Goal: Browse casually

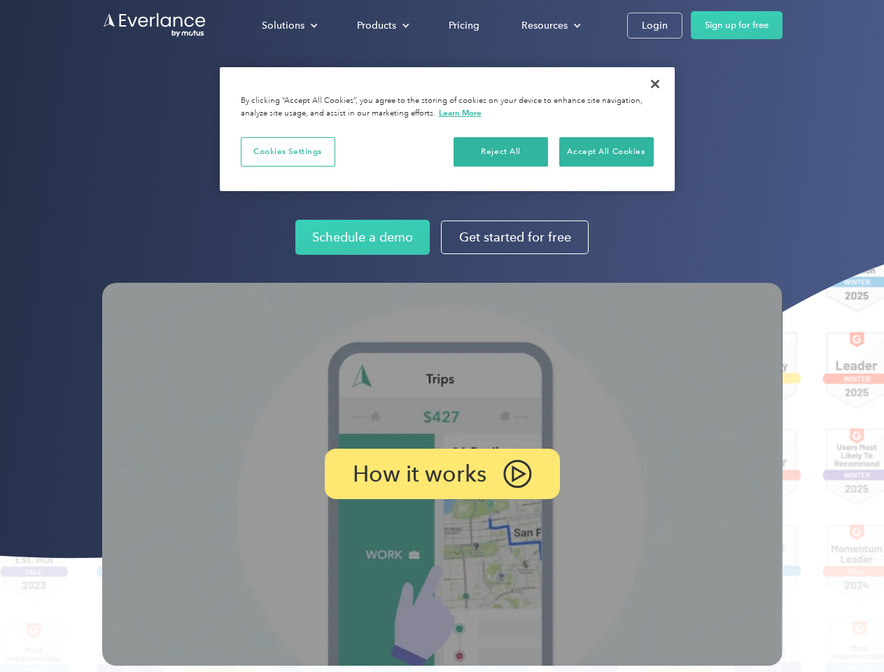
click at [442, 336] on img at bounding box center [442, 474] width 680 height 383
click at [289, 25] on div "Solutions" at bounding box center [283, 26] width 43 height 18
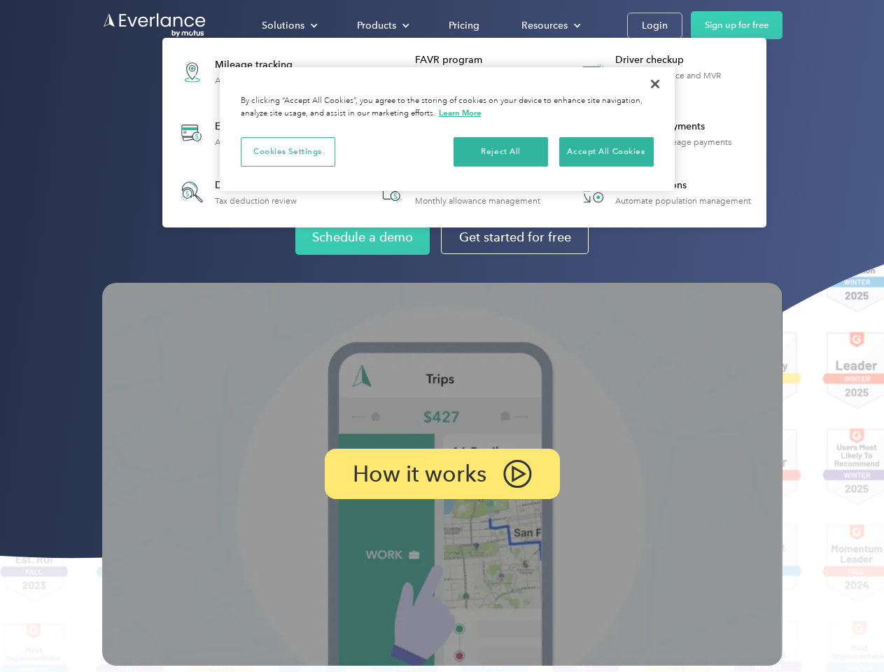
click at [382, 25] on div "Products" at bounding box center [376, 26] width 39 height 18
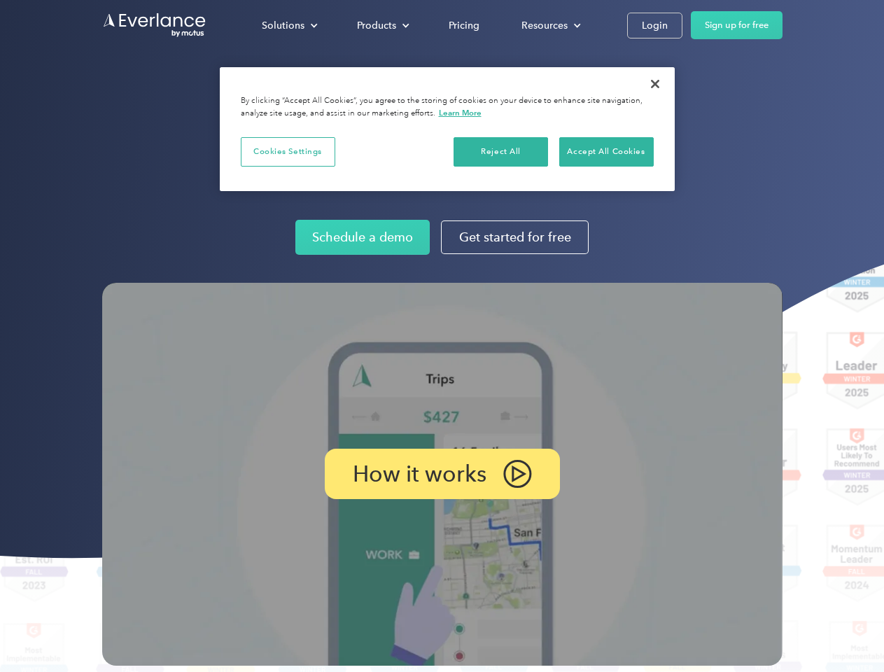
click at [550, 25] on div "Resources" at bounding box center [545, 26] width 46 height 18
click at [442, 474] on p "How it works" at bounding box center [420, 474] width 134 height 17
click at [288, 151] on button "Cookies Settings" at bounding box center [288, 151] width 95 height 29
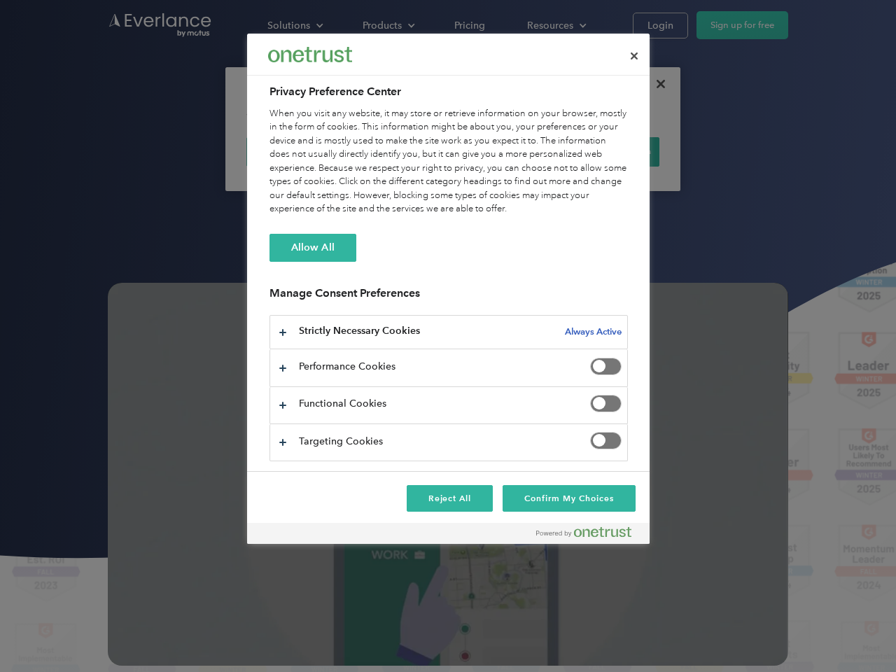
click at [501, 151] on div "When you visit any website, it may store or retrieve information on your browse…" at bounding box center [449, 161] width 358 height 109
click at [606, 151] on div "When you visit any website, it may store or retrieve information on your browse…" at bounding box center [449, 161] width 358 height 109
click at [655, 84] on div at bounding box center [448, 336] width 896 height 672
